Goal: Task Accomplishment & Management: Use online tool/utility

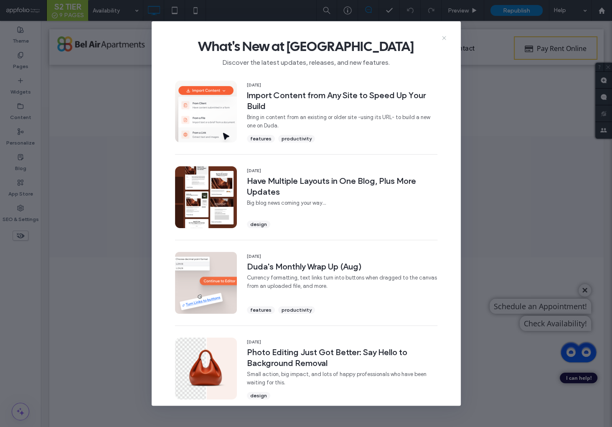
click at [444, 38] on use at bounding box center [444, 38] width 4 height 4
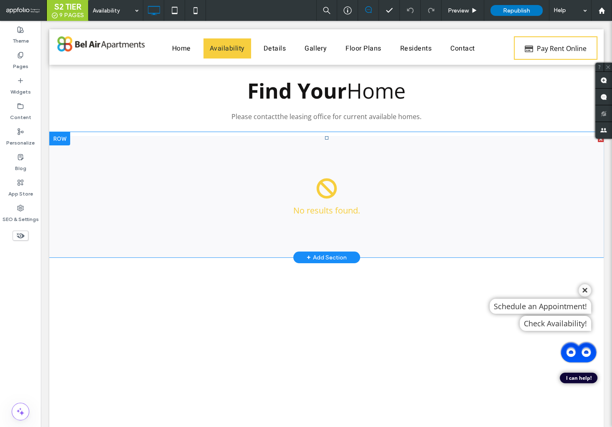
click at [254, 177] on span at bounding box center [326, 196] width 554 height 121
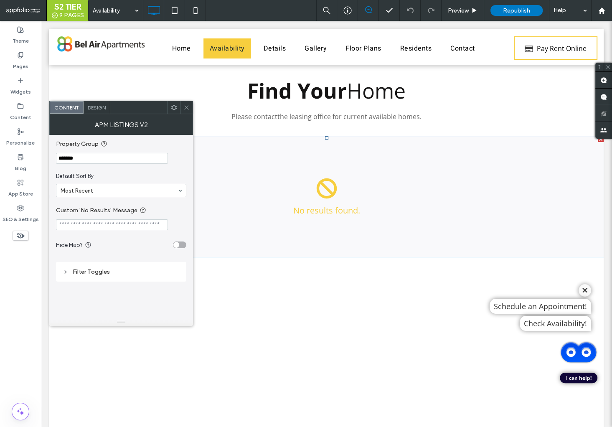
click at [102, 159] on input "*******" at bounding box center [112, 158] width 112 height 11
click at [188, 108] on icon at bounding box center [186, 107] width 6 height 6
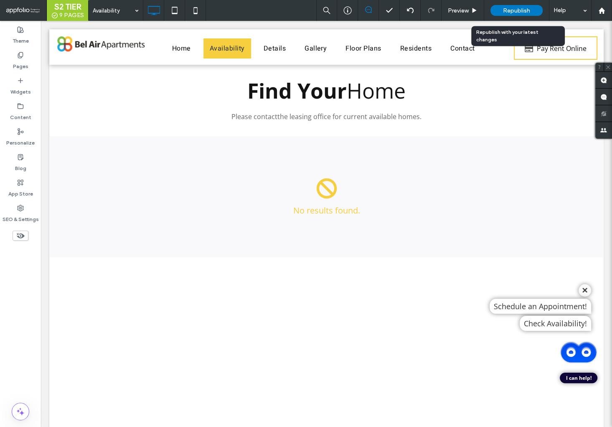
click at [504, 10] on span "Republish" at bounding box center [516, 10] width 27 height 7
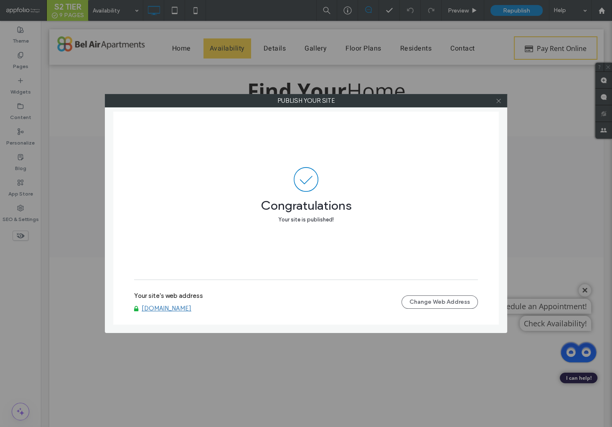
click at [501, 102] on icon at bounding box center [499, 101] width 6 height 6
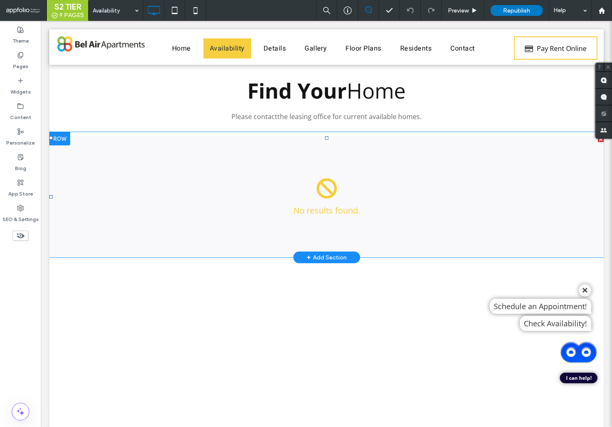
click at [200, 180] on span at bounding box center [326, 196] width 554 height 121
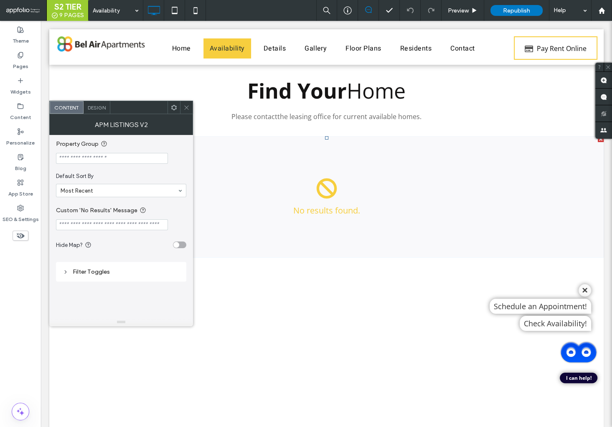
click at [187, 107] on icon at bounding box center [186, 107] width 6 height 6
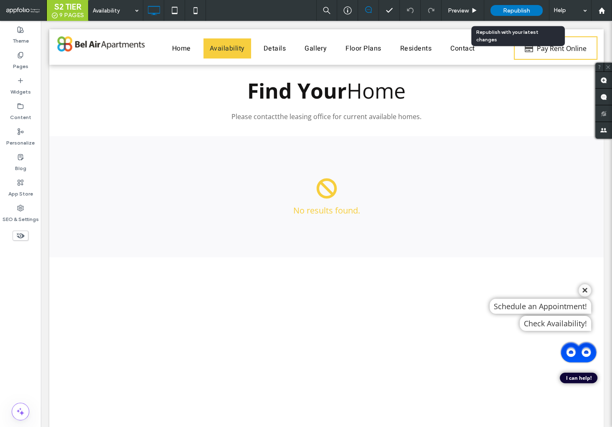
click at [506, 13] on span "Republish" at bounding box center [516, 10] width 27 height 7
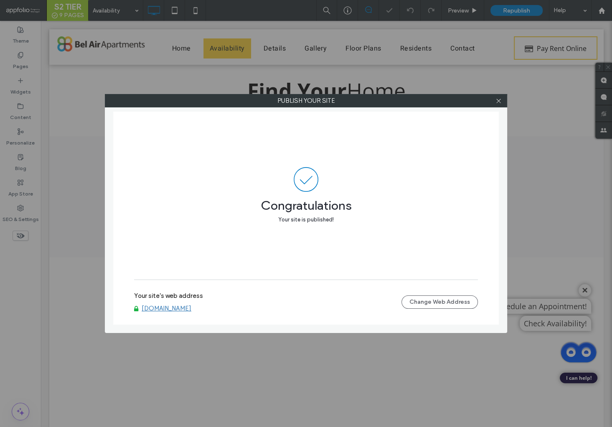
click at [172, 309] on link "[DOMAIN_NAME]" at bounding box center [167, 309] width 50 height 8
